Goal: Task Accomplishment & Management: Use online tool/utility

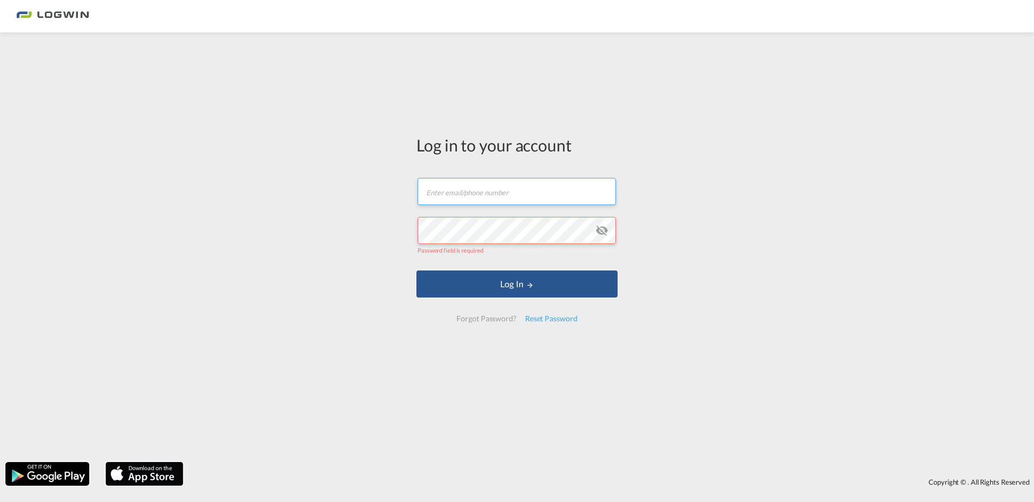
click at [456, 180] on input "text" at bounding box center [517, 191] width 198 height 27
type input "[EMAIL_ADDRESS][DOMAIN_NAME]"
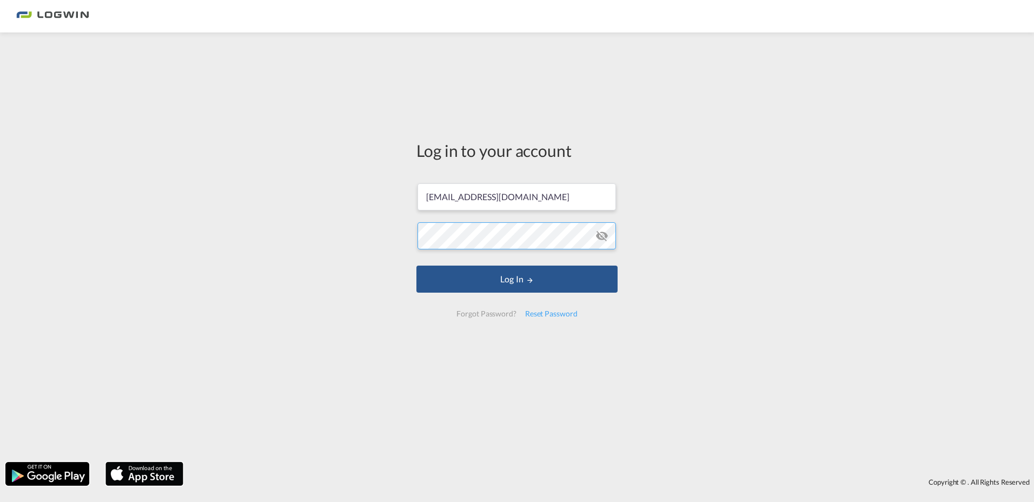
click at [416, 266] on button "Log In" at bounding box center [516, 279] width 201 height 27
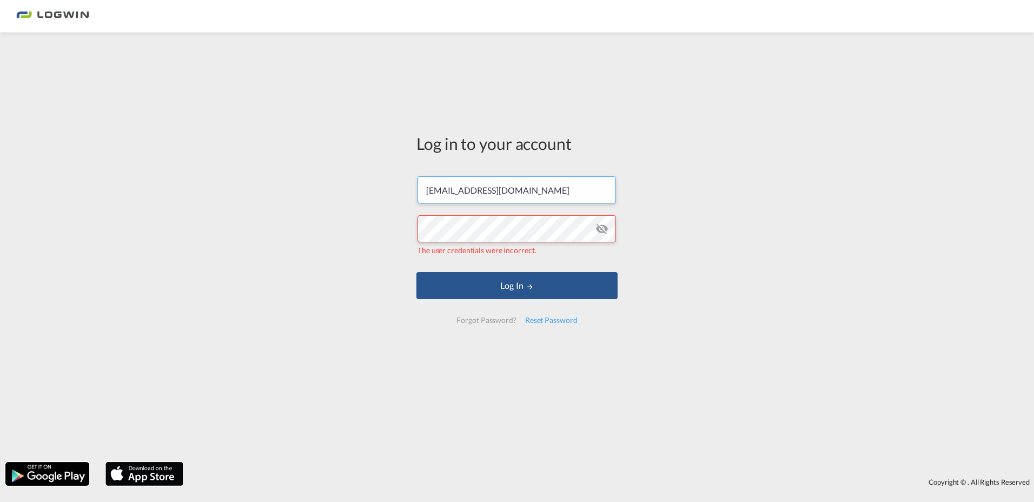
drag, startPoint x: 578, startPoint y: 192, endPoint x: 374, endPoint y: 213, distance: 205.0
click at [374, 213] on div "Log in to your account fabricio.liza@logwin-logistics.com The user credentials …" at bounding box center [517, 247] width 1034 height 419
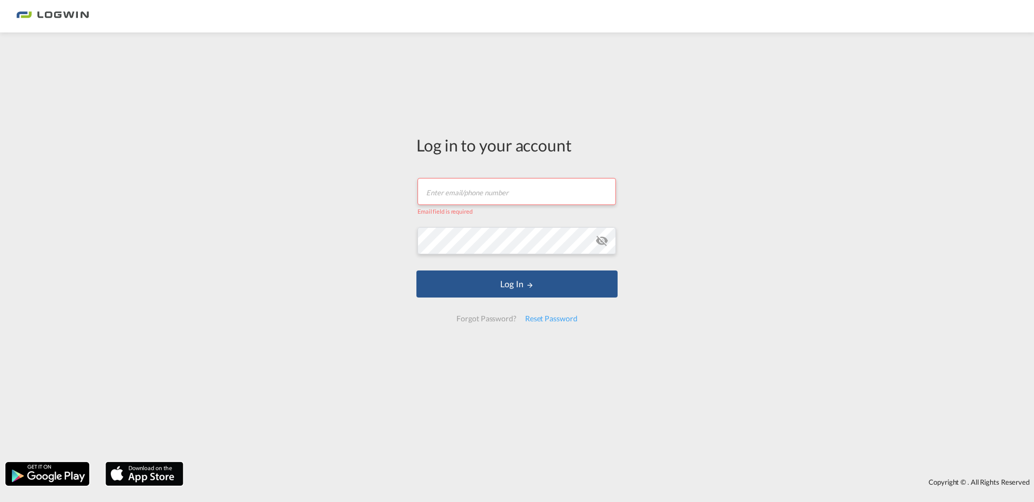
click at [448, 195] on input "text" at bounding box center [517, 191] width 198 height 27
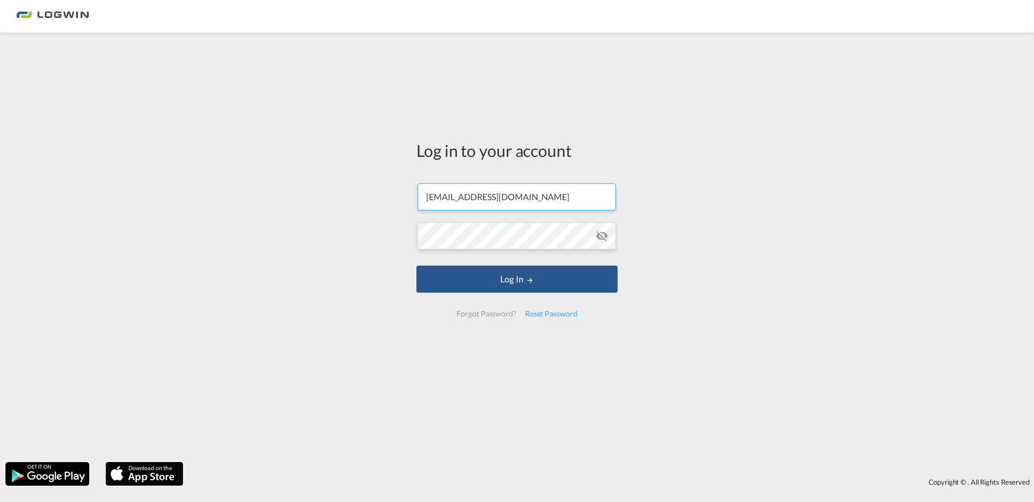
drag, startPoint x: 467, startPoint y: 196, endPoint x: 400, endPoint y: 201, distance: 67.7
click at [400, 201] on div "Log in to your account fabricio.liza@logwin-logistics.com Log In Forgot Passwor…" at bounding box center [517, 247] width 1034 height 419
click at [469, 198] on input "fabricio.liza@logwin-logistics.com" at bounding box center [517, 196] width 198 height 27
drag, startPoint x: 469, startPoint y: 198, endPoint x: 405, endPoint y: 193, distance: 64.6
click at [405, 193] on div "Log in to your account fabricio.liza@logwin-logistics.com Log In Forgot Passwor…" at bounding box center [517, 247] width 1034 height 419
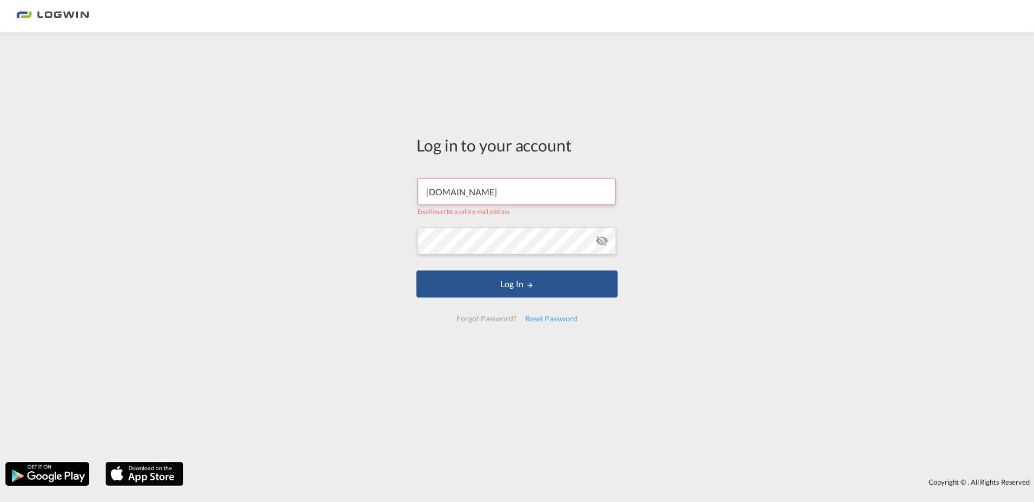
click at [357, 253] on div "Log in to your account guilherme.gomeslogwin-logistics.com Email must be a vali…" at bounding box center [517, 247] width 1034 height 419
drag, startPoint x: 492, startPoint y: 192, endPoint x: 492, endPoint y: 199, distance: 7.0
click at [491, 193] on input "guilherme.gomeslogwin-logistics.com" at bounding box center [517, 191] width 198 height 27
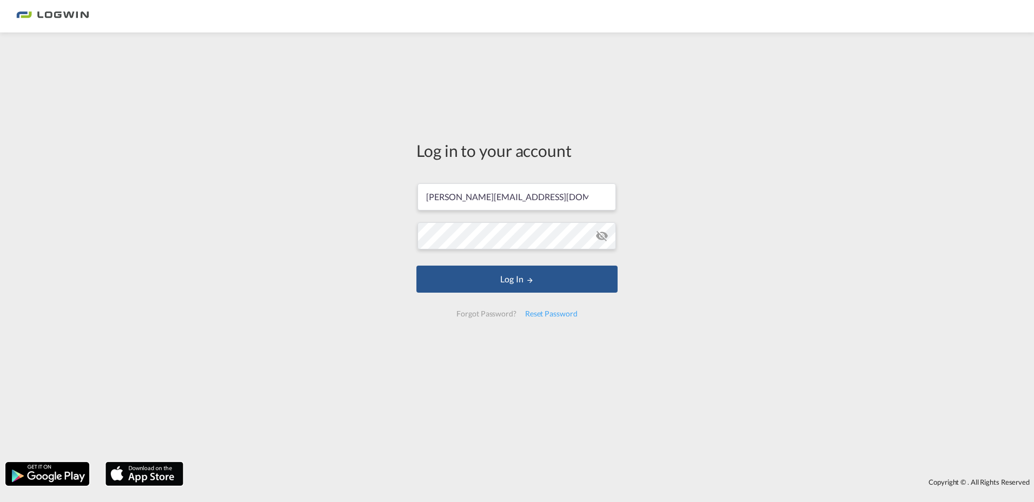
click at [742, 226] on div "Log in to your account guilherme.gomes@logwin-logistics.com Email must be a val…" at bounding box center [517, 247] width 1034 height 419
click at [525, 278] on button "Log In" at bounding box center [516, 279] width 201 height 27
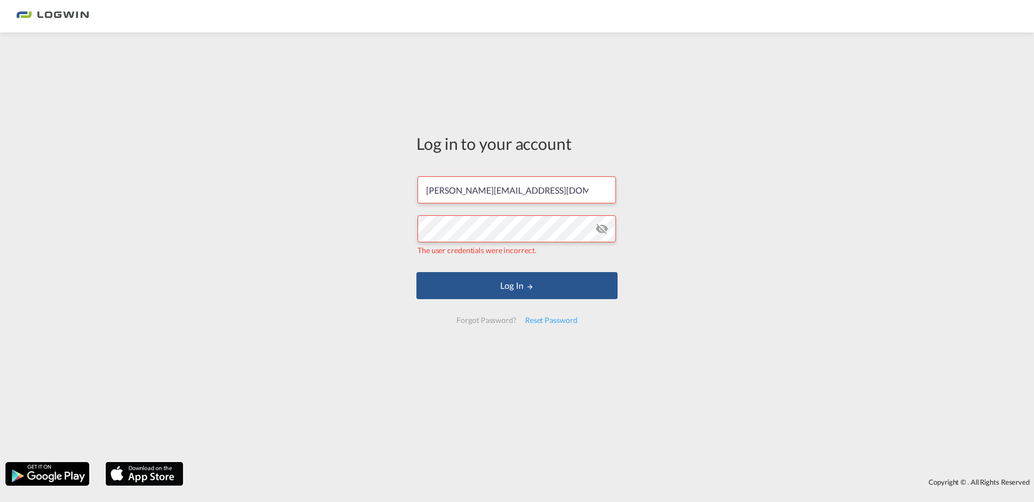
click at [607, 231] on md-icon "icon-eye-off" at bounding box center [601, 228] width 13 height 13
click at [382, 221] on div "Log in to your account guilherme.gomes@logwin-logistics.com The user credential…" at bounding box center [517, 247] width 1034 height 419
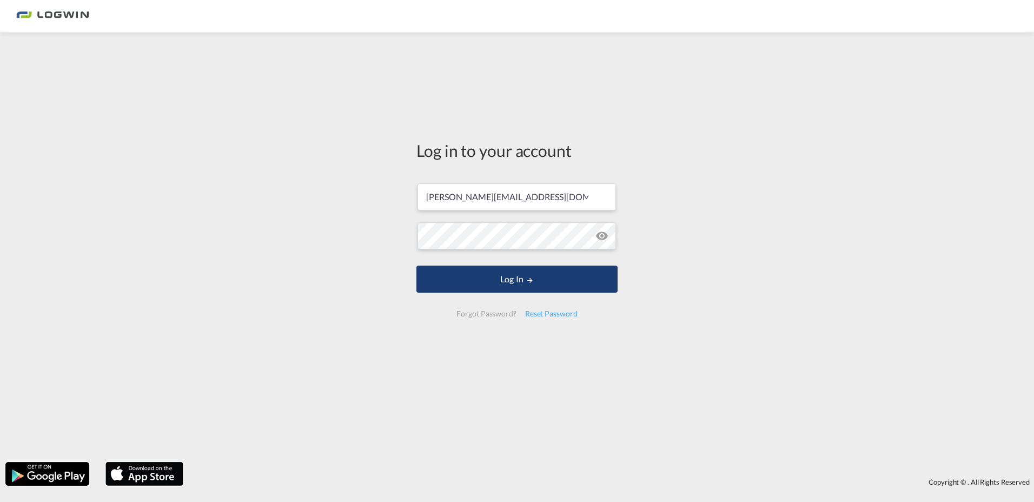
click at [489, 277] on button "Log In" at bounding box center [516, 279] width 201 height 27
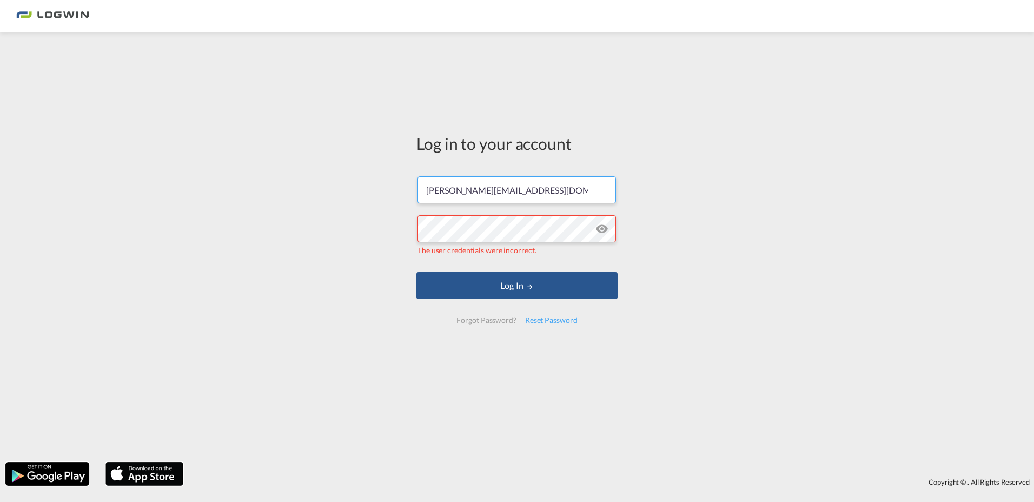
drag, startPoint x: 586, startPoint y: 188, endPoint x: 358, endPoint y: 189, distance: 227.7
click at [358, 189] on div "Log in to your account guilherme.gomes@logwin-logistics.com The user credential…" at bounding box center [517, 247] width 1034 height 419
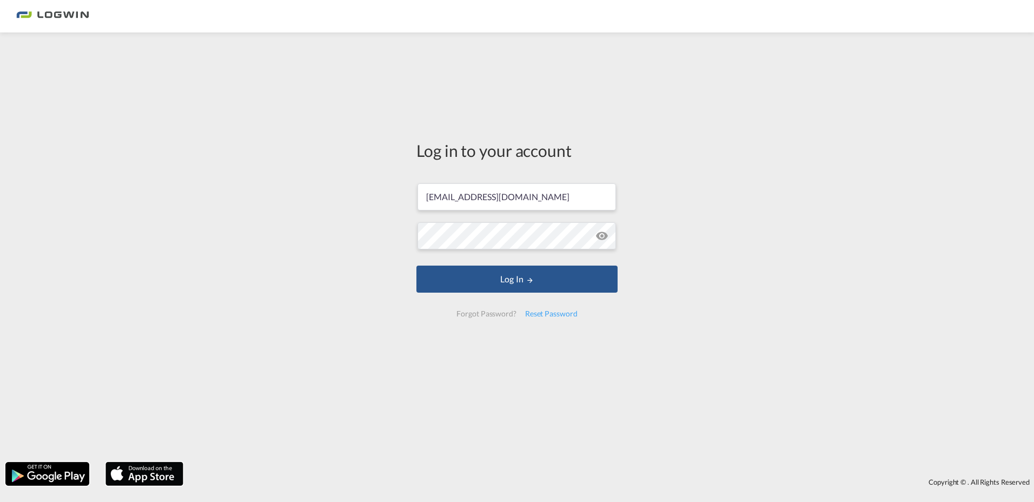
click at [620, 243] on div "Log in to your account fabricio.liza@logwin-logistics.com Log In Forgot Passwor…" at bounding box center [516, 233] width 217 height 390
drag, startPoint x: 468, startPoint y: 196, endPoint x: 397, endPoint y: 195, distance: 71.4
click at [397, 195] on div "Log in to your account fabricio.liza@logwin-logistics.com Log In Forgot Passwor…" at bounding box center [517, 247] width 1034 height 419
type input "[PERSON_NAME][EMAIL_ADDRESS][DOMAIN_NAME]"
click at [803, 183] on div "Log in to your account [PERSON_NAME][EMAIL_ADDRESS][DOMAIN_NAME] Log In Forgot …" at bounding box center [517, 247] width 1034 height 419
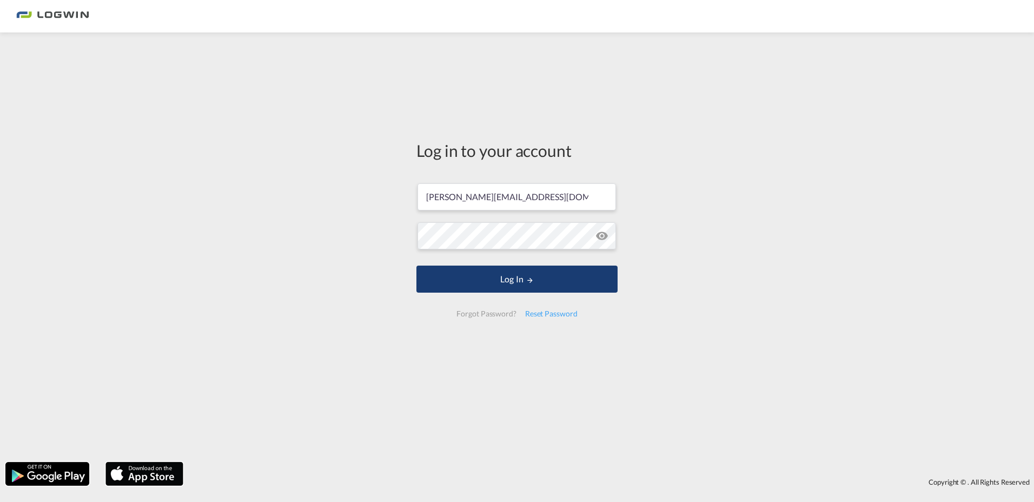
click at [521, 279] on button "Log In" at bounding box center [516, 279] width 201 height 27
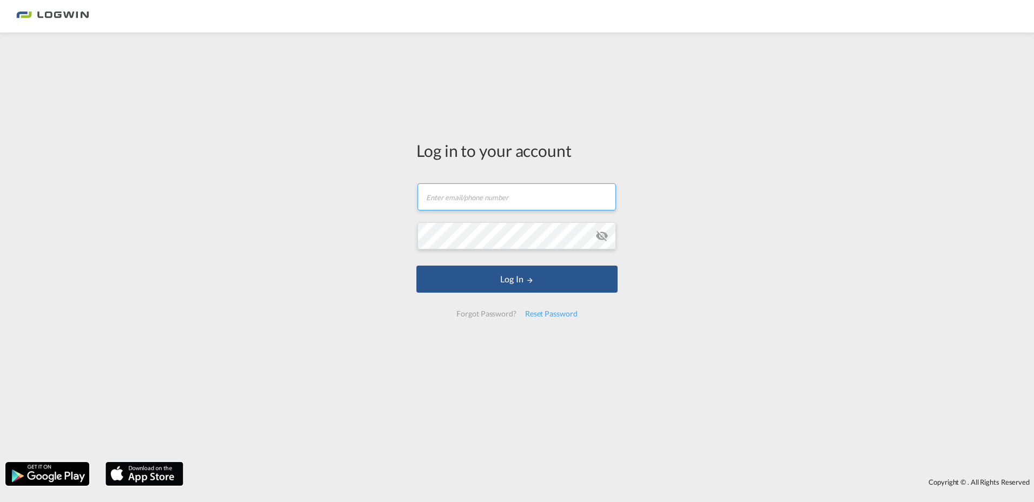
click at [487, 196] on input "text" at bounding box center [517, 196] width 198 height 27
type input "[PERSON_NAME][EMAIL_ADDRESS][DOMAIN_NAME]"
click at [707, 144] on div "Log in to your account [PERSON_NAME][EMAIL_ADDRESS][DOMAIN_NAME] Password field…" at bounding box center [517, 247] width 1034 height 419
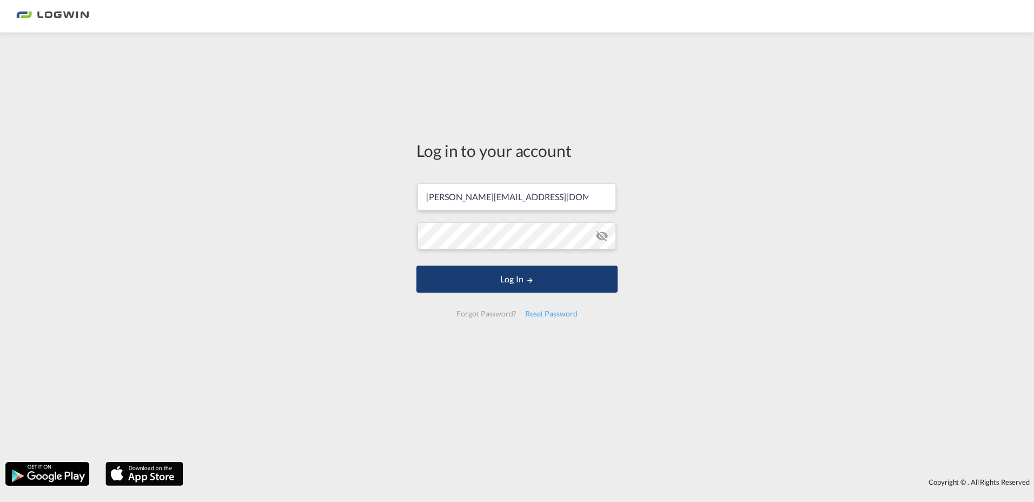
click at [519, 273] on button "Log In" at bounding box center [516, 279] width 201 height 27
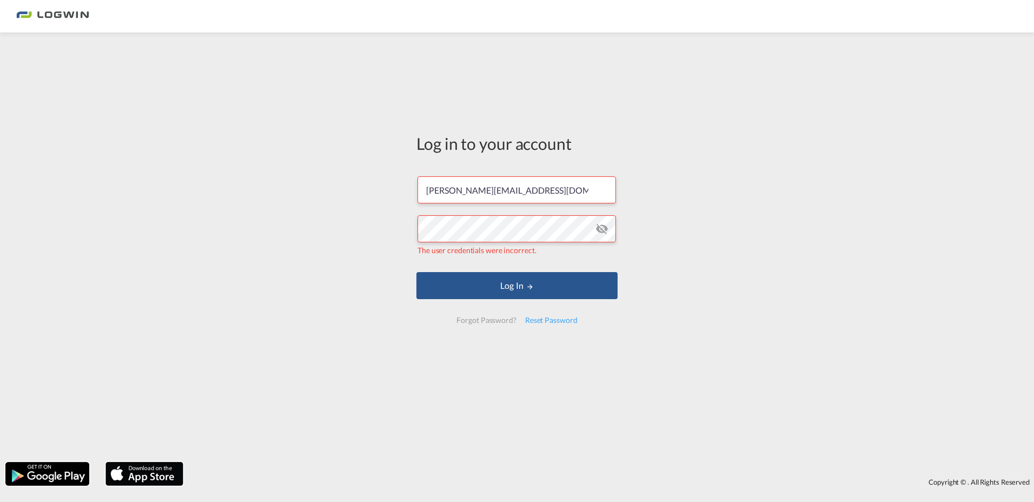
click at [599, 224] on md-icon "icon-eye-off" at bounding box center [601, 228] width 13 height 13
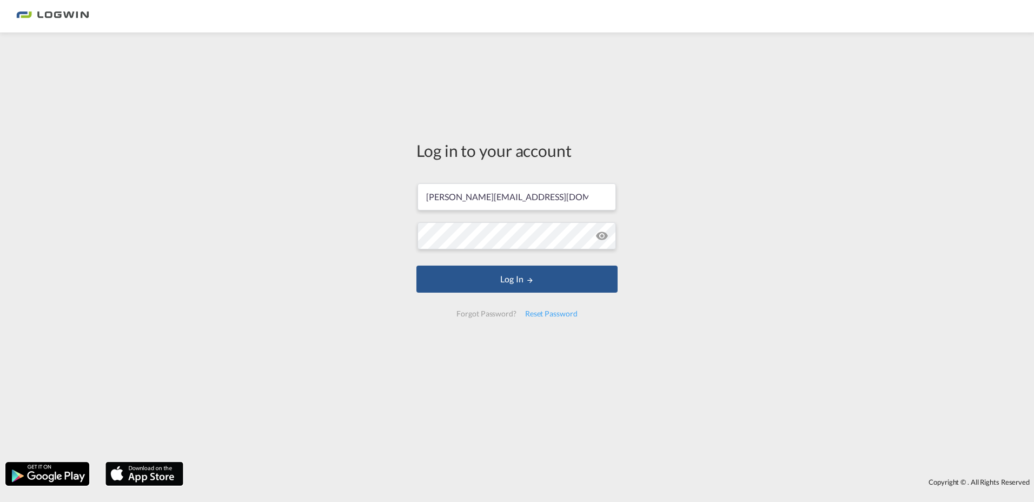
click at [845, 164] on div "Log in to your account [PERSON_NAME][EMAIL_ADDRESS][DOMAIN_NAME] Log In Forgot …" at bounding box center [517, 247] width 1034 height 419
click at [476, 275] on button "Log In" at bounding box center [516, 279] width 201 height 27
